Goal: Task Accomplishment & Management: Complete application form

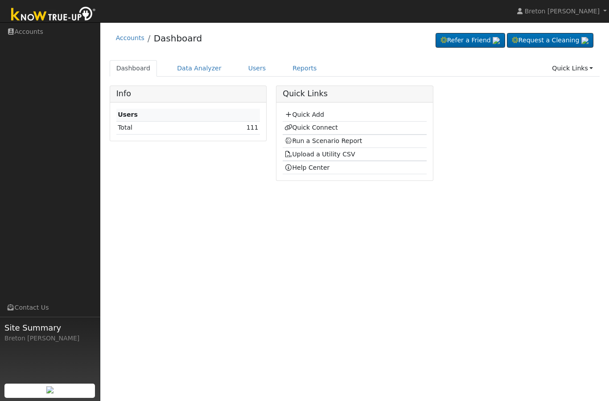
click at [302, 113] on link "Quick Add" at bounding box center [305, 114] width 40 height 7
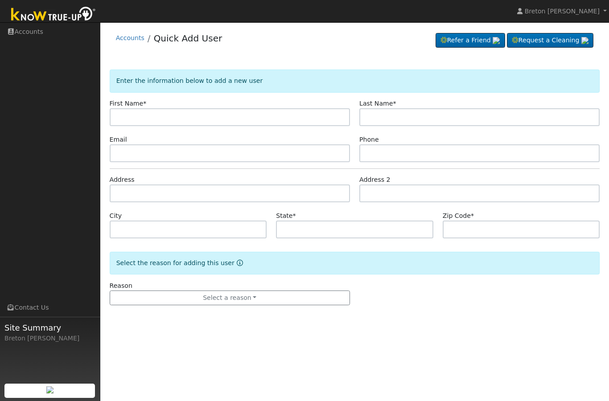
click at [146, 114] on input "text" at bounding box center [230, 117] width 240 height 18
type input "A"
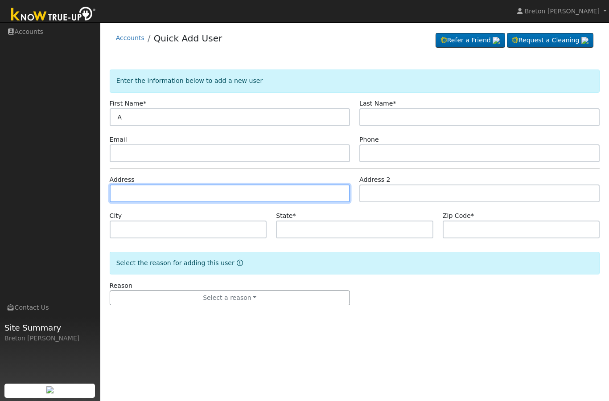
click at [138, 195] on input "text" at bounding box center [230, 194] width 240 height 18
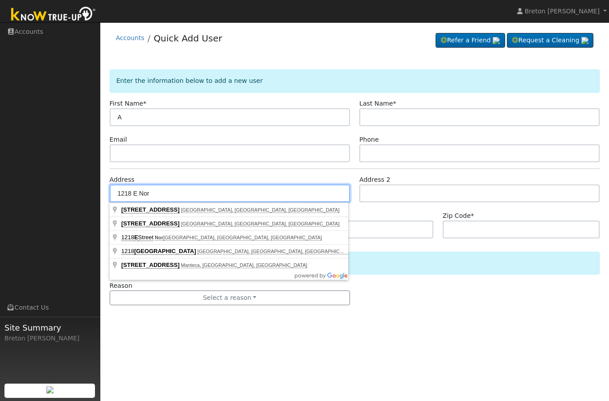
type input "1218 E Nor"
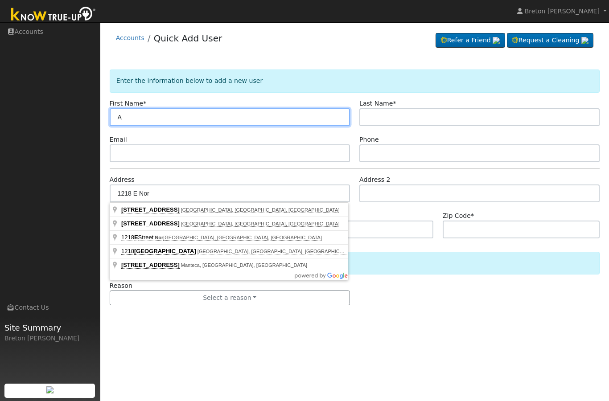
click at [133, 120] on input "A" at bounding box center [230, 117] width 240 height 18
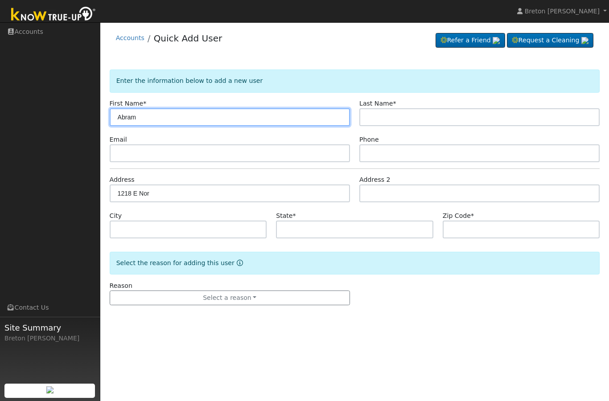
type input "Abram"
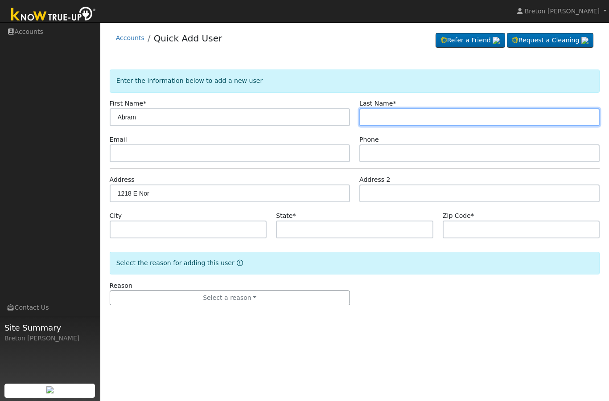
click at [397, 117] on input "text" at bounding box center [479, 117] width 240 height 18
type input "Dominuguez"
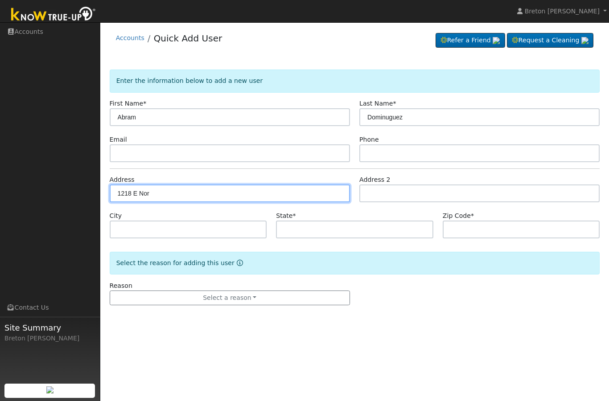
click at [182, 191] on input "1218 E Nor" at bounding box center [230, 194] width 240 height 18
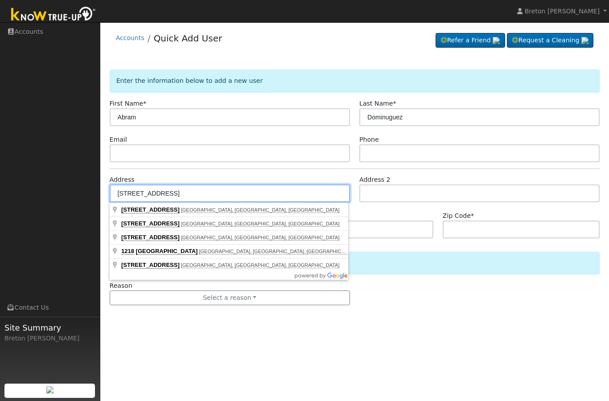
click at [133, 195] on input "1218 E North Ave" at bounding box center [230, 194] width 240 height 18
click at [200, 198] on input "1217 E North Ave" at bounding box center [230, 194] width 240 height 18
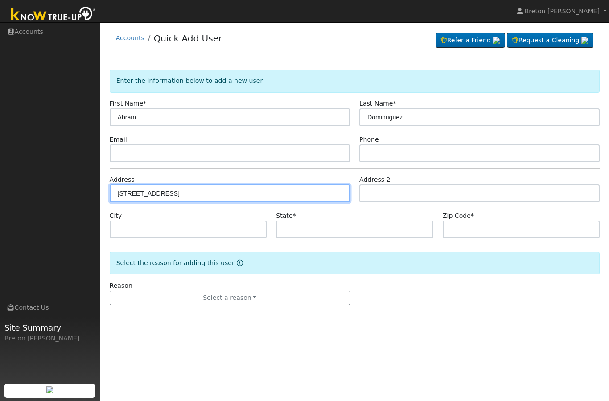
type input "[STREET_ADDRESS]"
type input "Reedley"
type input "CA"
type input "93654"
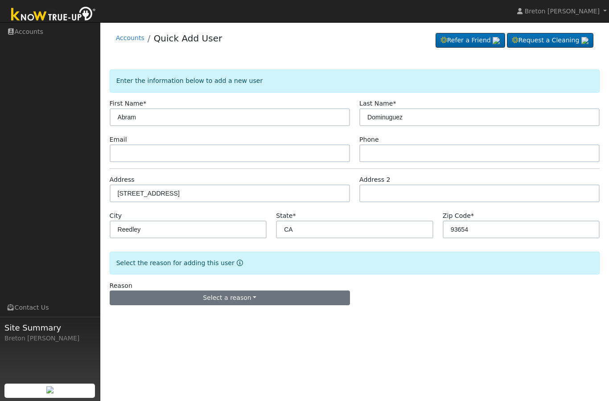
click at [225, 303] on button "Select a reason" at bounding box center [230, 298] width 240 height 15
click at [144, 255] on link "New lead" at bounding box center [159, 254] width 99 height 12
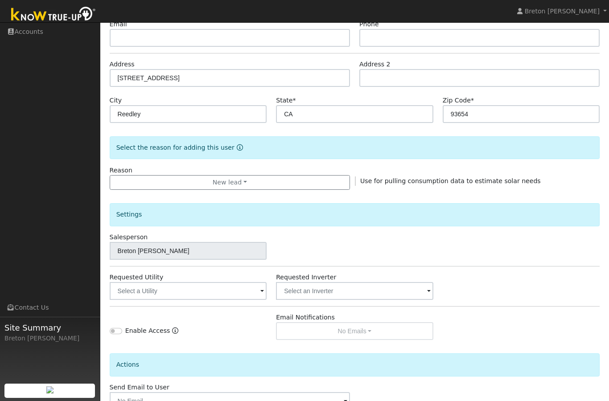
scroll to position [134, 0]
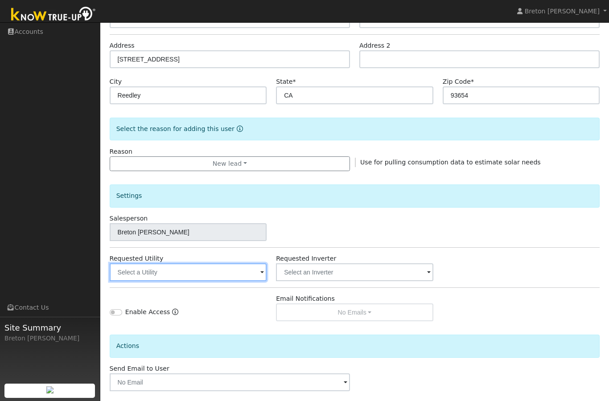
click at [204, 273] on input "text" at bounding box center [188, 273] width 157 height 18
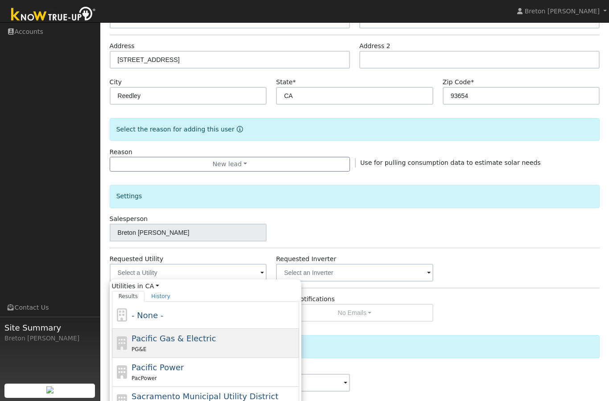
click at [177, 342] on span "Pacific Gas & Electric" at bounding box center [174, 338] width 84 height 9
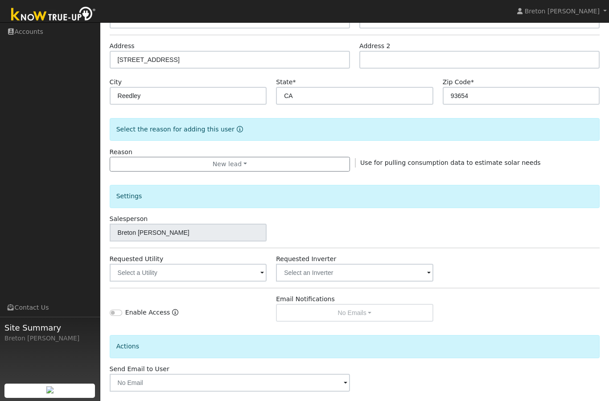
type input "Pacific Gas & Electric"
click at [505, 257] on div "Requested Utility Pacific Gas & Electric Requested Inverter" at bounding box center [355, 268] width 500 height 27
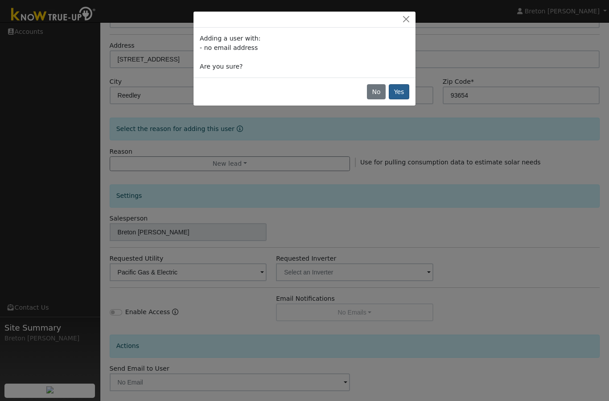
click at [398, 91] on button "Yes" at bounding box center [399, 91] width 21 height 15
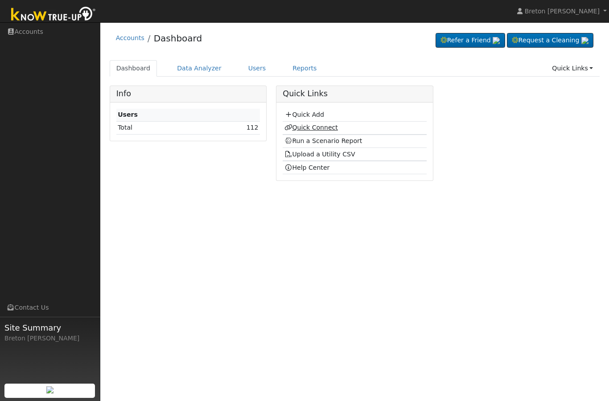
click at [315, 127] on link "Quick Connect" at bounding box center [312, 127] width 54 height 7
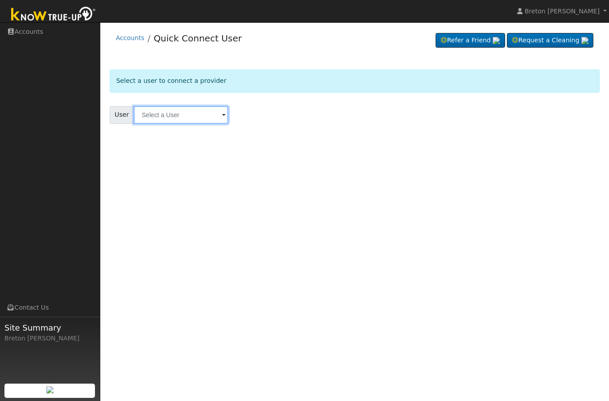
click at [181, 116] on input "text" at bounding box center [181, 115] width 95 height 18
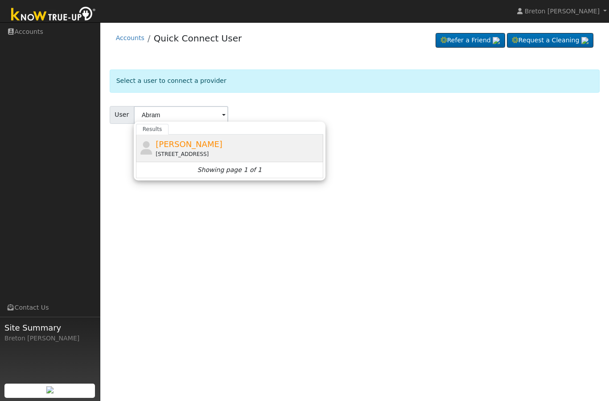
click at [198, 147] on span "[PERSON_NAME]" at bounding box center [189, 144] width 67 height 9
type input "[PERSON_NAME]"
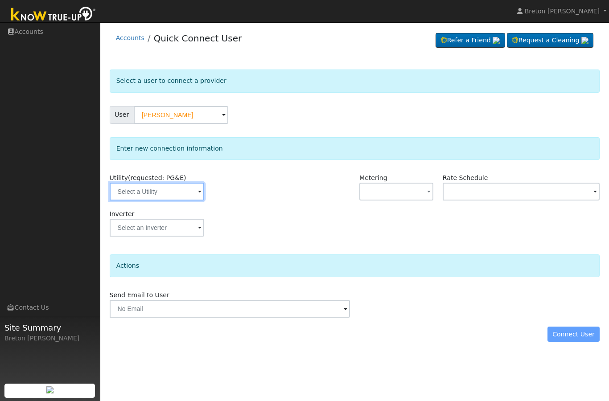
click at [146, 186] on input "text" at bounding box center [157, 192] width 95 height 18
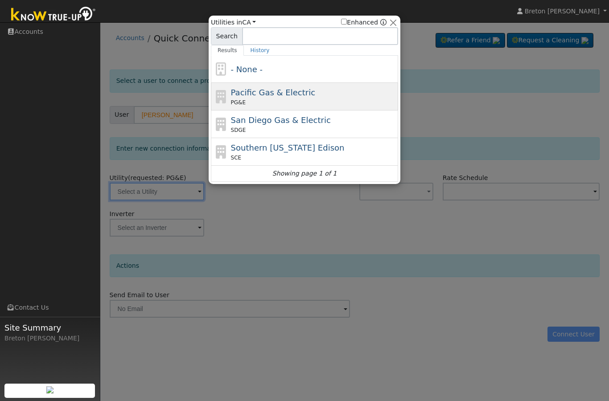
click at [260, 91] on span "Pacific Gas & Electric" at bounding box center [273, 92] width 84 height 9
type input "PG&E"
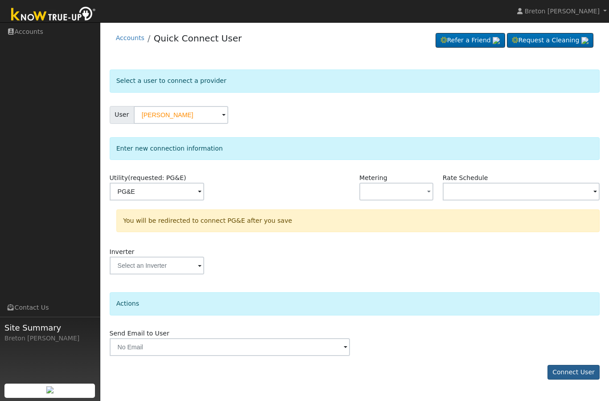
click at [577, 371] on button "Connect User" at bounding box center [574, 372] width 53 height 15
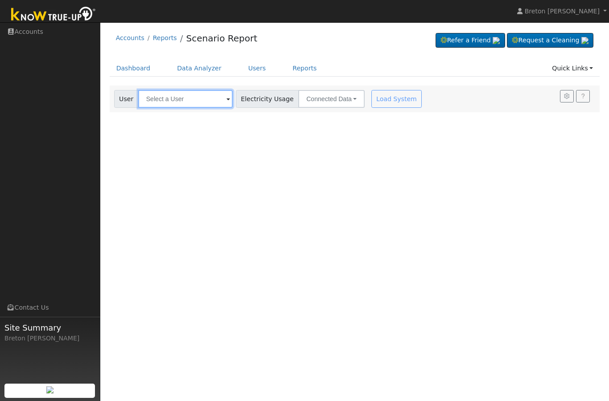
click at [161, 95] on input "text" at bounding box center [185, 99] width 95 height 18
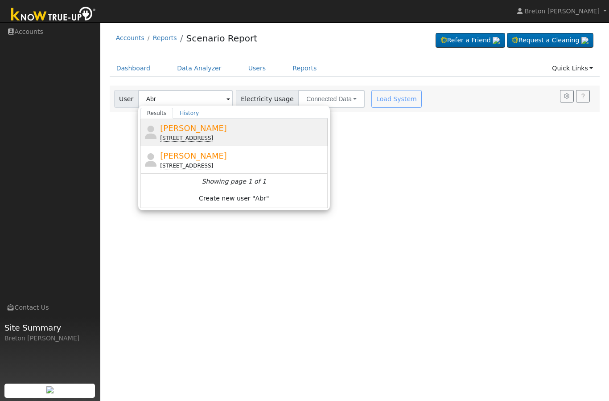
click at [201, 128] on span "[PERSON_NAME]" at bounding box center [193, 128] width 67 height 9
type input "[PERSON_NAME]"
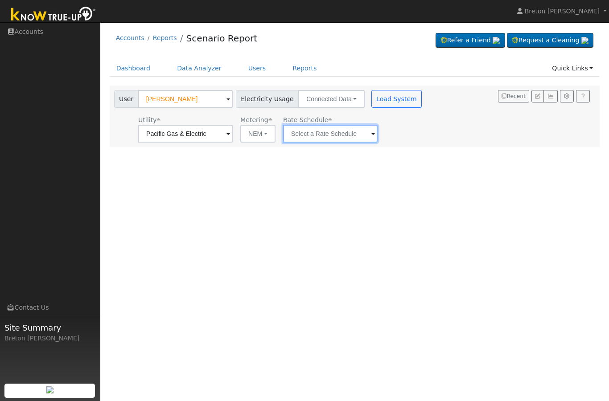
click at [233, 136] on input "text" at bounding box center [185, 134] width 95 height 18
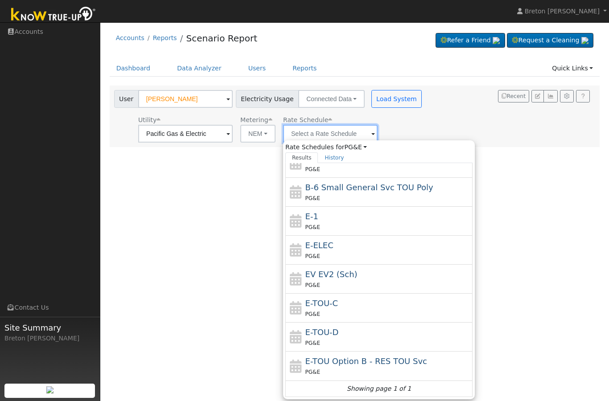
scroll to position [97, 0]
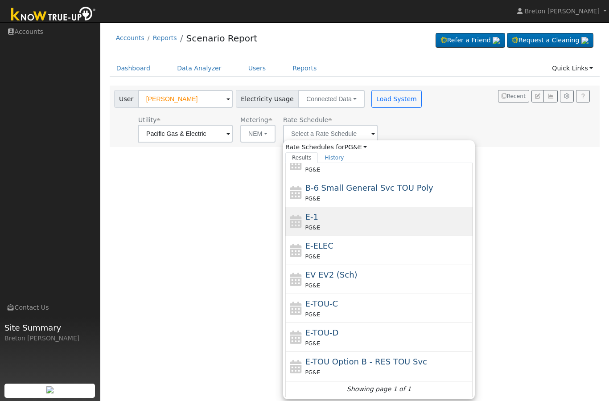
click at [316, 222] on div "E-1 PG&E" at bounding box center [388, 221] width 165 height 21
type input "E-1"
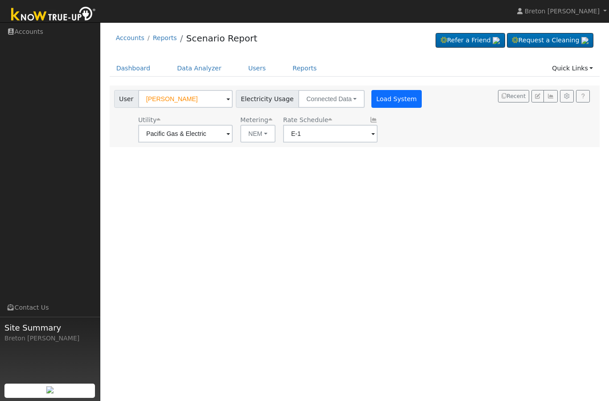
click at [372, 97] on button "Load System" at bounding box center [397, 99] width 51 height 18
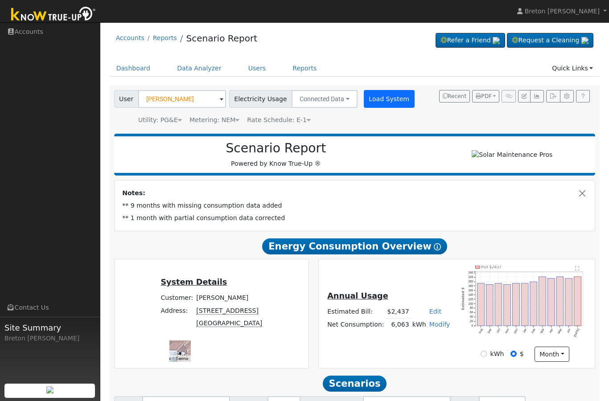
scroll to position [13, 0]
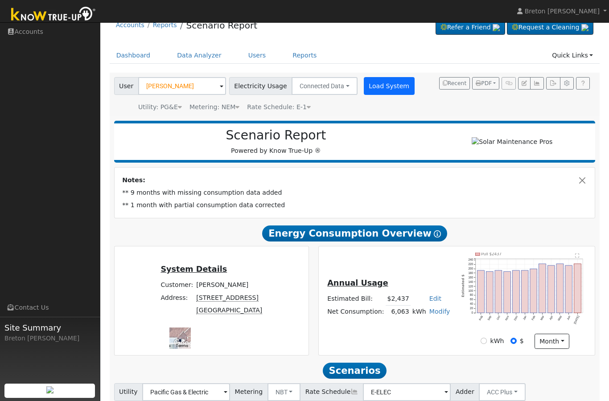
click at [382, 91] on button "Load System" at bounding box center [389, 86] width 51 height 18
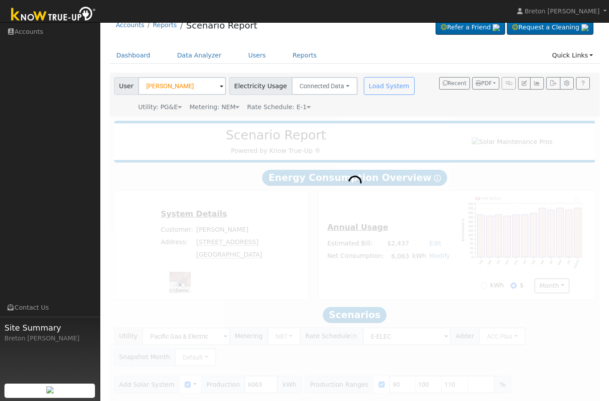
scroll to position [0, 0]
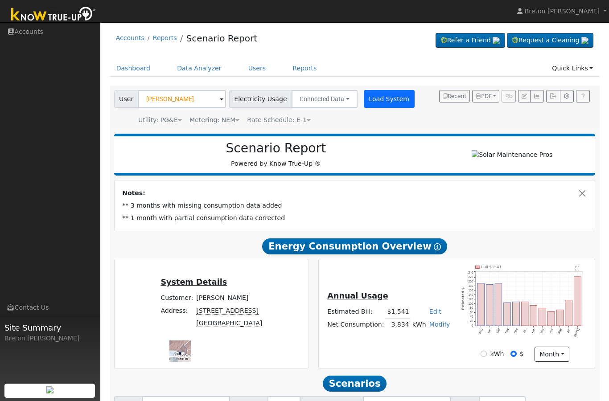
click at [380, 91] on button "Load System" at bounding box center [389, 99] width 51 height 18
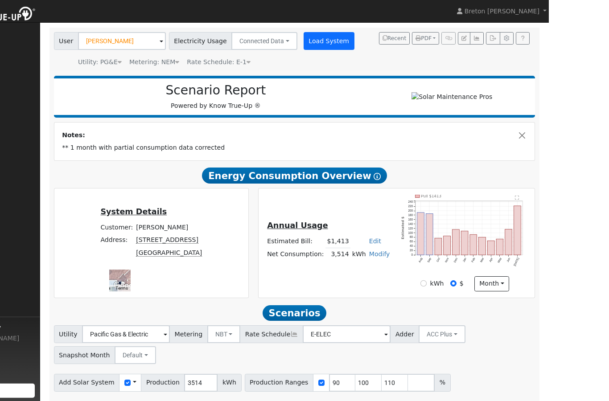
scroll to position [37, 0]
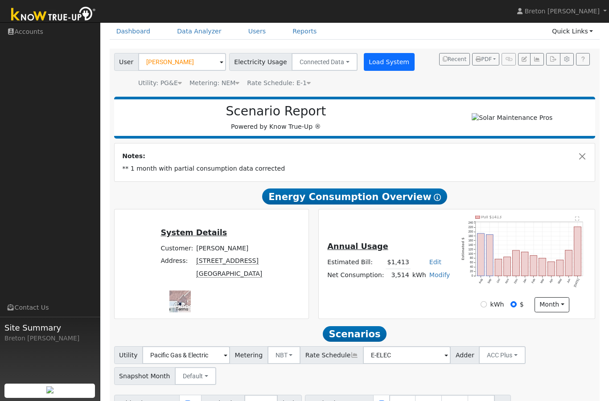
click at [366, 61] on button "Load System" at bounding box center [389, 62] width 51 height 18
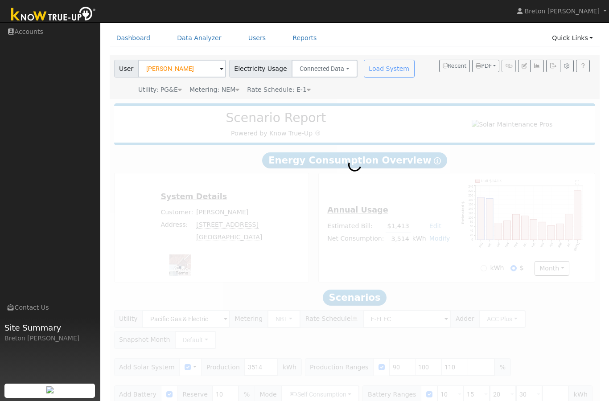
scroll to position [0, 0]
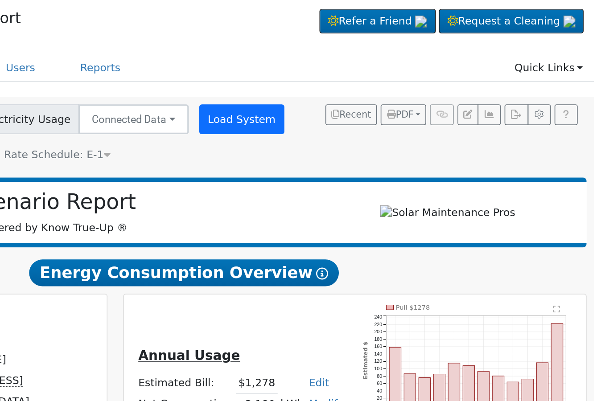
click at [364, 90] on button "Load System" at bounding box center [389, 99] width 51 height 18
